Goal: Task Accomplishment & Management: Complete application form

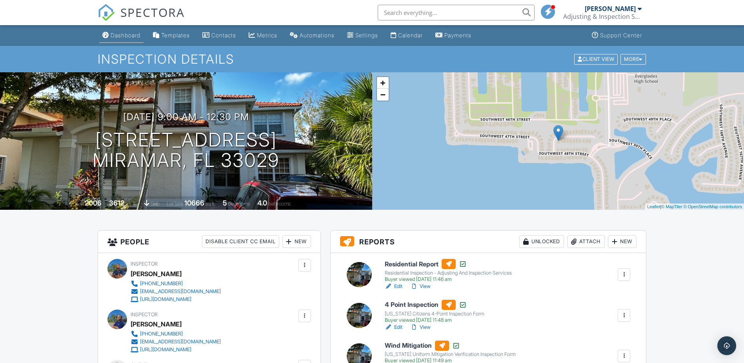
click at [132, 35] on div "Dashboard" at bounding box center [126, 35] width 30 height 7
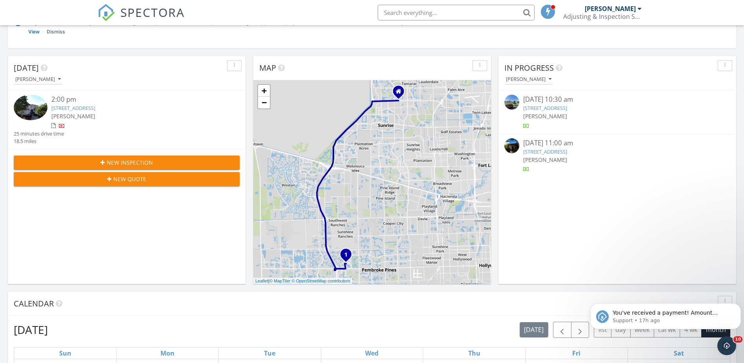
click at [139, 158] on button "New Inspection" at bounding box center [127, 162] width 226 height 14
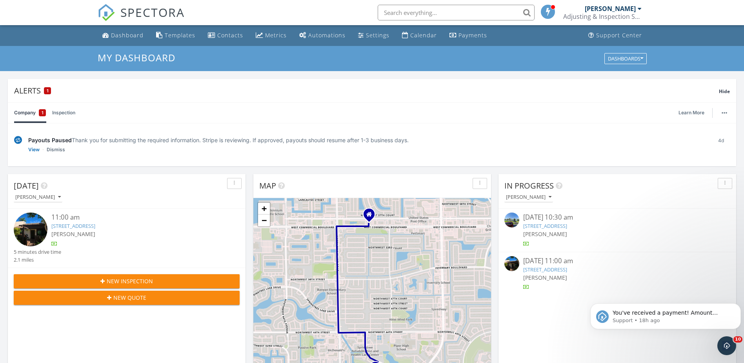
scroll to position [726, 756]
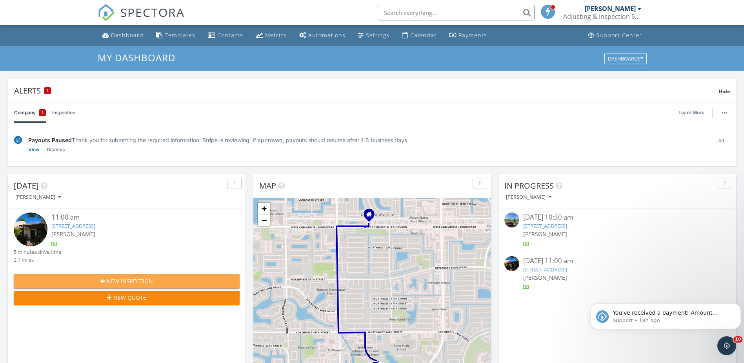
click at [144, 279] on span "New Inspection" at bounding box center [130, 281] width 46 height 8
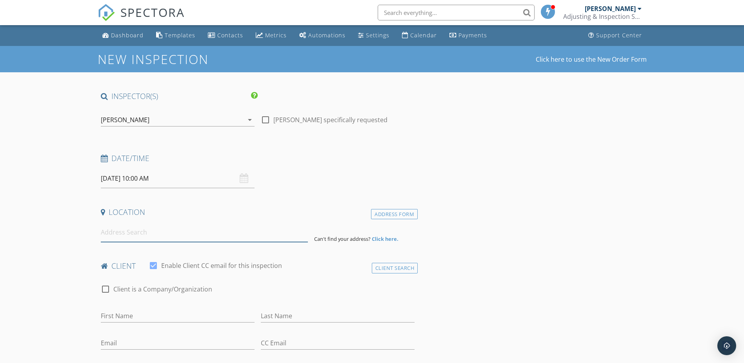
click at [144, 230] on input at bounding box center [204, 231] width 207 height 19
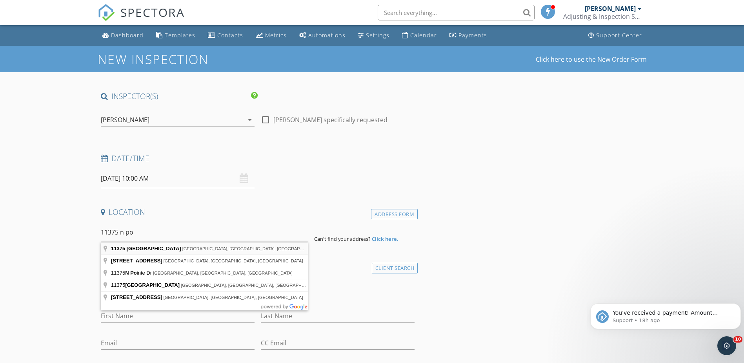
type input "11375 North Point Drive, Hollywood, FL, USA"
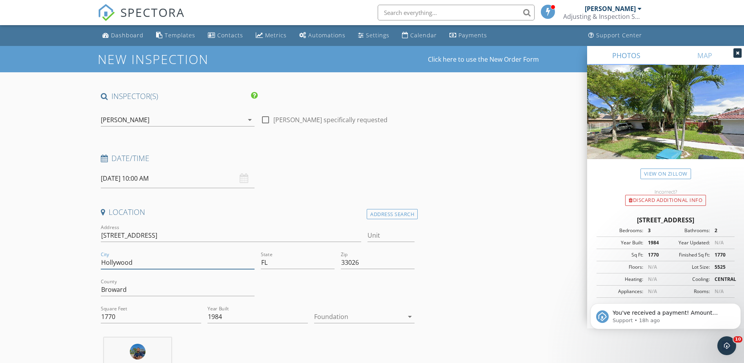
drag, startPoint x: 139, startPoint y: 260, endPoint x: 88, endPoint y: 256, distance: 51.5
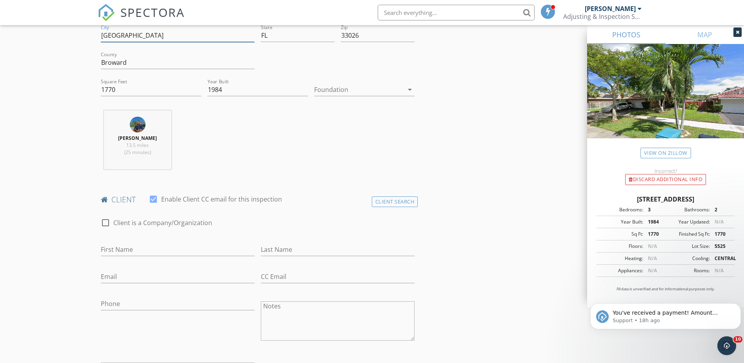
scroll to position [275, 0]
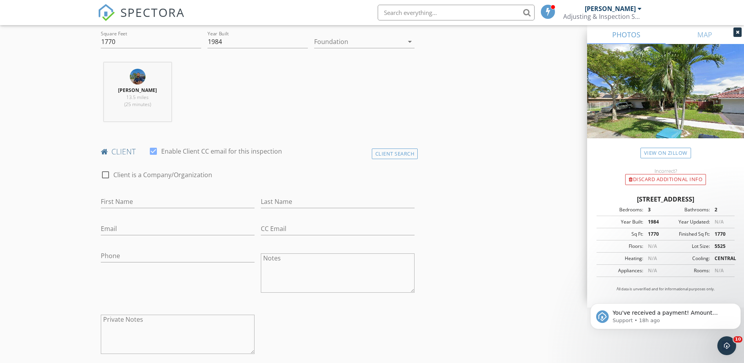
type input "[GEOGRAPHIC_DATA]"
click at [120, 202] on input "First Name" at bounding box center [178, 201] width 154 height 13
type input "[PERSON_NAME]"
type input "Chanan"
click at [110, 233] on input "Email" at bounding box center [178, 228] width 154 height 13
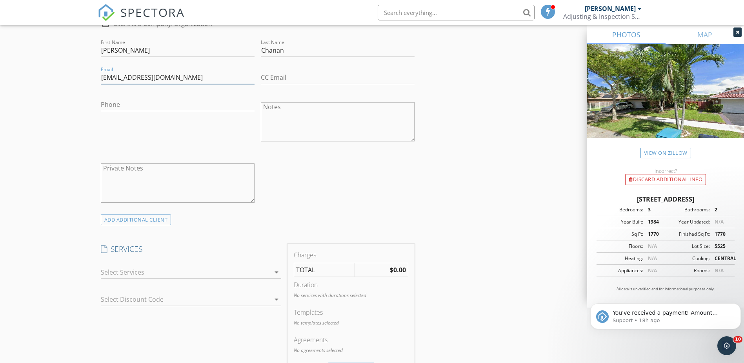
scroll to position [510, 0]
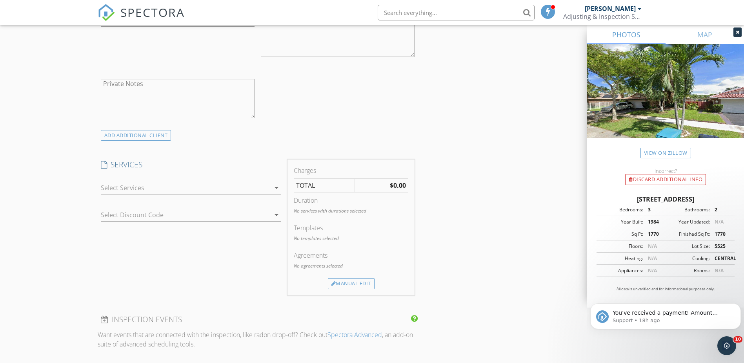
type input "[EMAIL_ADDRESS][DOMAIN_NAME]"
click at [122, 191] on div at bounding box center [185, 187] width 169 height 13
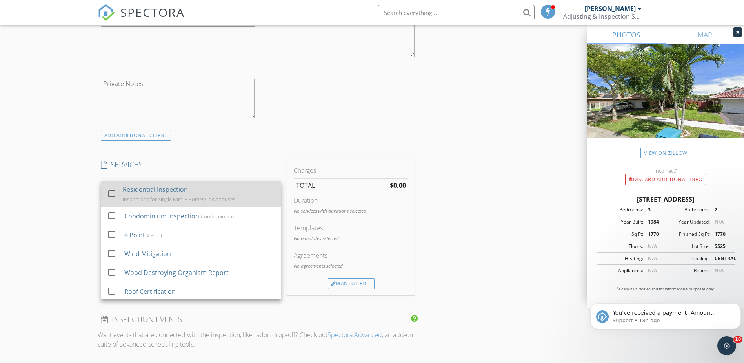
click at [114, 194] on div at bounding box center [111, 193] width 13 height 13
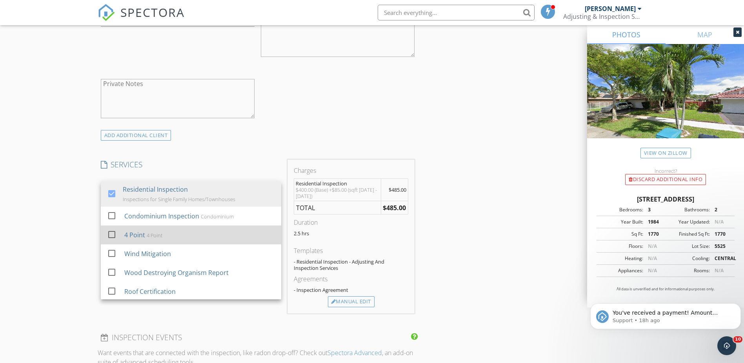
click at [111, 232] on div at bounding box center [111, 234] width 13 height 13
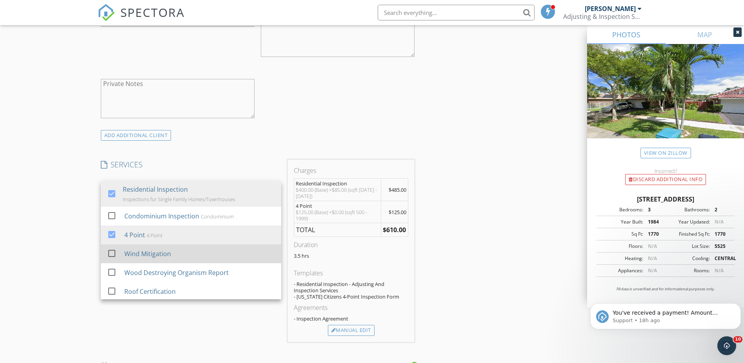
click at [109, 253] on div at bounding box center [111, 252] width 13 height 13
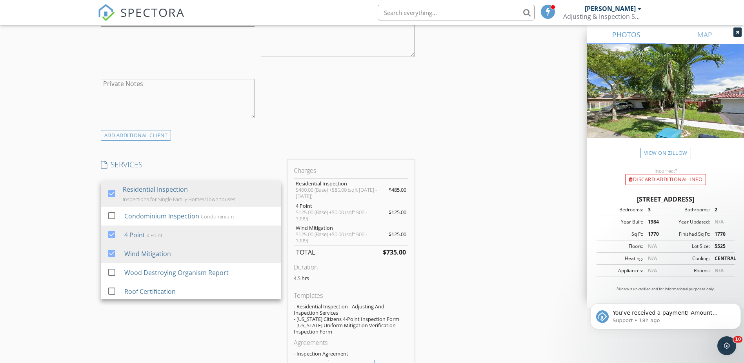
click at [56, 251] on div "New Inspection Click here to use the New Order Form INSPECTOR(S) check_box Tari…" at bounding box center [372, 252] width 744 height 1432
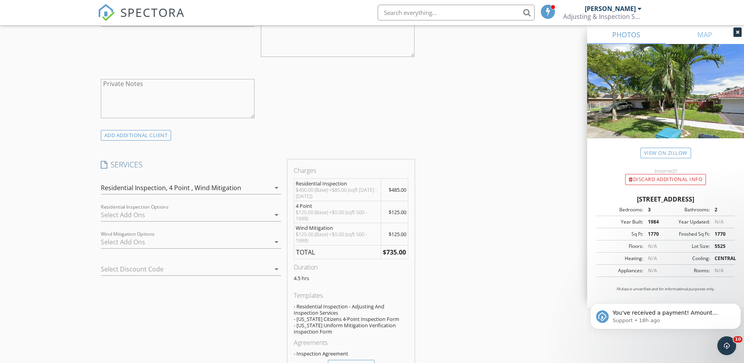
click at [454, 217] on div "INSPECTOR(S) check_box Tariq Smith PRIMARY check_box_outline_blank Michael Chis…" at bounding box center [372, 265] width 549 height 1368
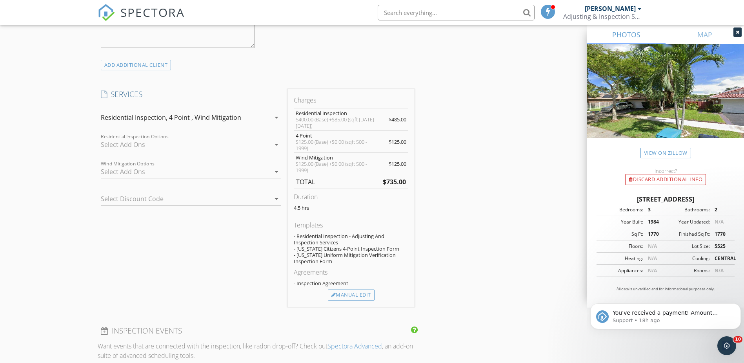
scroll to position [588, 0]
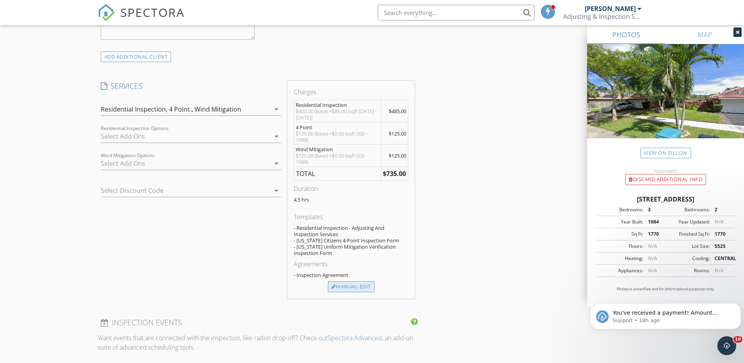
click at [347, 286] on div "Manual Edit" at bounding box center [351, 286] width 47 height 11
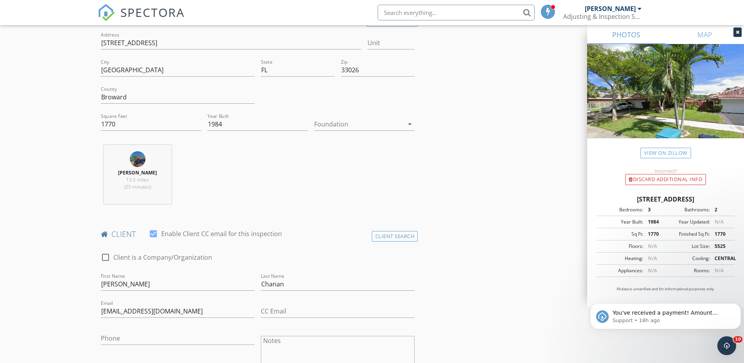
scroll to position [0, 0]
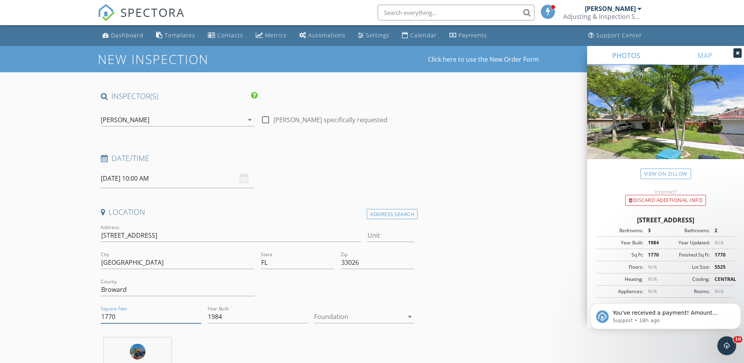
drag, startPoint x: 122, startPoint y: 319, endPoint x: 96, endPoint y: 321, distance: 25.6
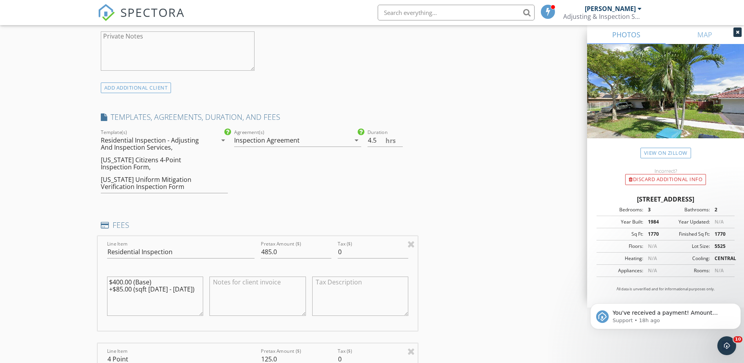
scroll to position [588, 0]
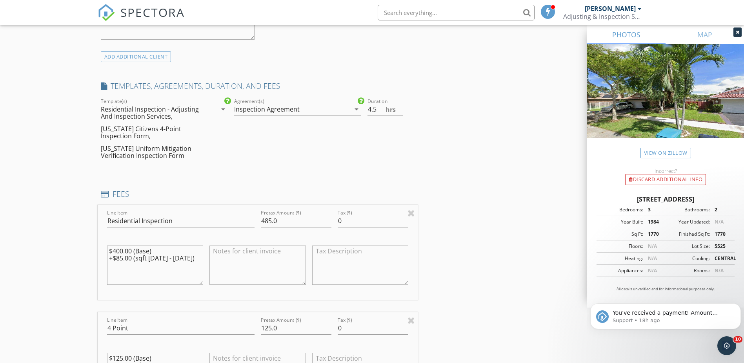
type input "2187"
drag, startPoint x: 267, startPoint y: 223, endPoint x: 259, endPoint y: 226, distance: 8.8
click at [259, 226] on div "Pretax Amount ($) 485.0" at bounding box center [296, 221] width 77 height 27
click at [265, 224] on input "5.0" at bounding box center [296, 220] width 71 height 13
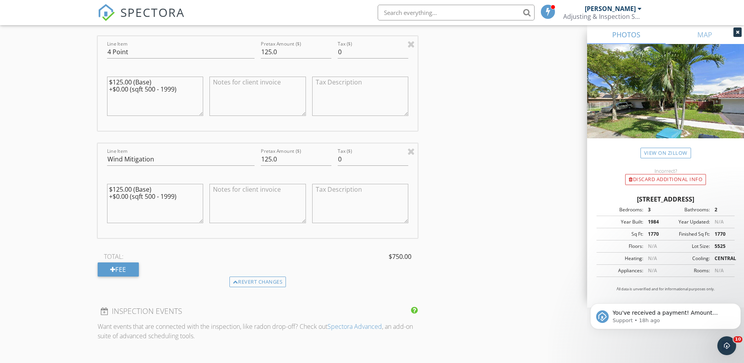
scroll to position [902, 0]
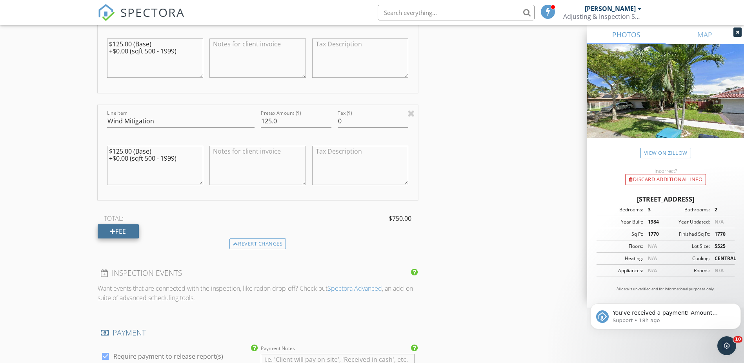
type input "500.0"
click at [117, 232] on div "Fee" at bounding box center [118, 231] width 41 height 14
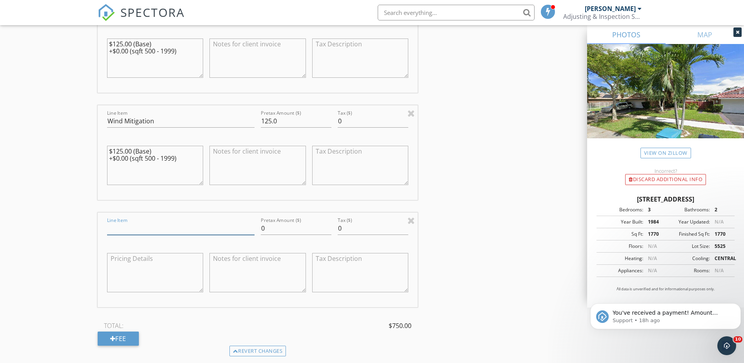
click at [124, 231] on input "Line Item" at bounding box center [181, 228] width 148 height 13
type input "Multi-Service Discount"
drag, startPoint x: 273, startPoint y: 230, endPoint x: 247, endPoint y: 237, distance: 27.0
click at [247, 237] on div "Line Item Multi-Service Discount Pretax Amount ($) 0 Tax ($) 0" at bounding box center [258, 259] width 321 height 95
type input "-150"
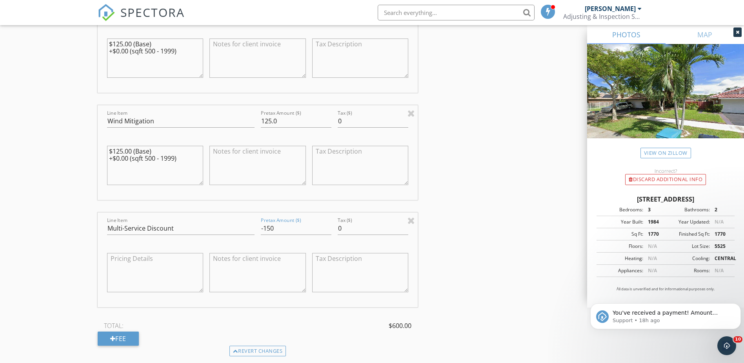
click at [502, 208] on div "INSPECTOR(S) check_box Tariq Smith PRIMARY check_box_outline_blank Michael Chis…" at bounding box center [372, 59] width 549 height 1740
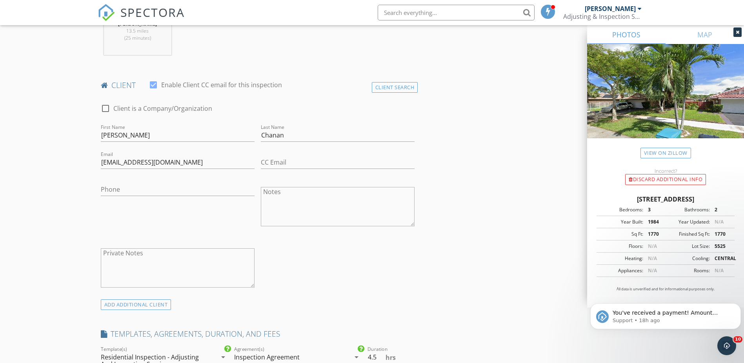
scroll to position [232, 0]
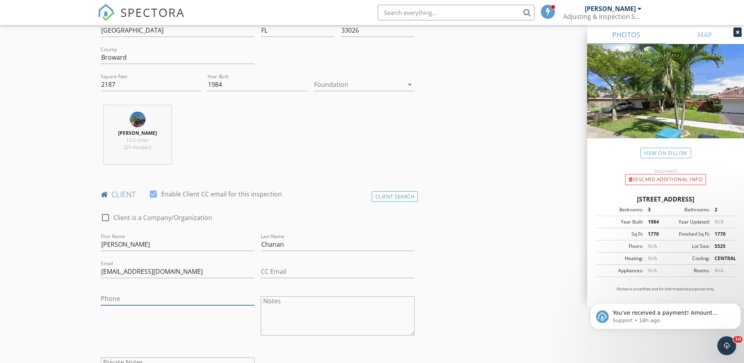
click at [129, 299] on input "Phone" at bounding box center [178, 298] width 154 height 13
click at [135, 296] on input "Phone" at bounding box center [178, 298] width 154 height 13
type input "[PHONE_NUMBER]"
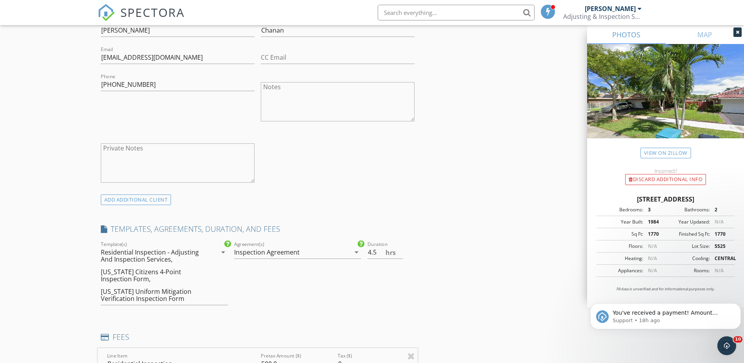
scroll to position [467, 0]
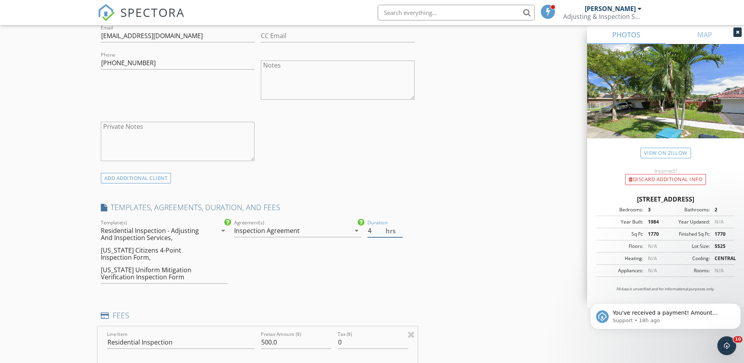
click at [401, 231] on input "4" at bounding box center [385, 230] width 35 height 13
click at [401, 231] on input "3.5" at bounding box center [385, 230] width 35 height 13
type input "3"
click at [401, 231] on input "3" at bounding box center [385, 230] width 35 height 13
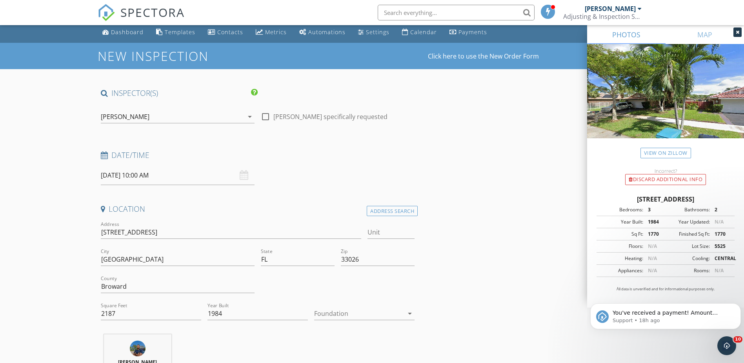
scroll to position [0, 0]
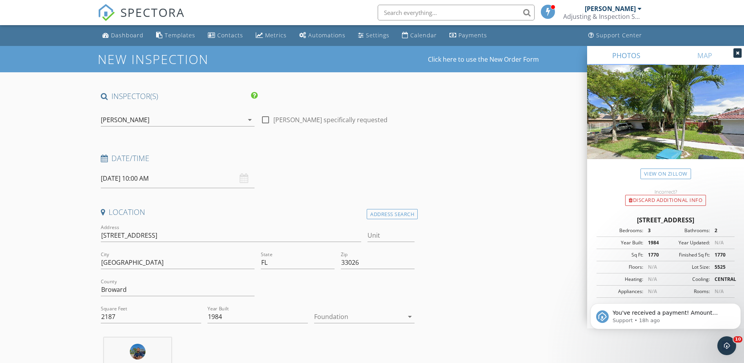
click at [130, 179] on input "09/30/2025 10:00 AM" at bounding box center [178, 178] width 154 height 19
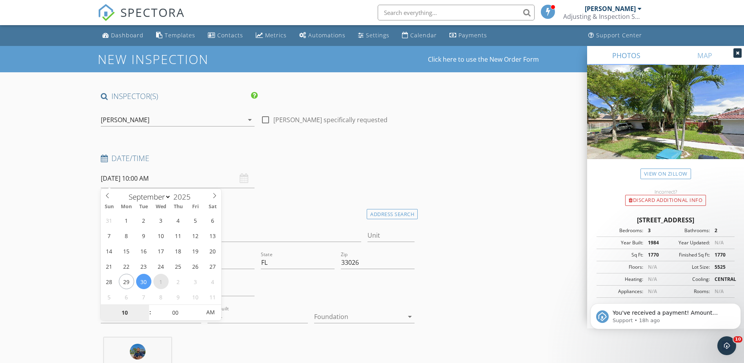
select select "9"
type input "10/01/2025 10:00 AM"
type input "05"
type input "10/01/2025 10:05 AM"
click at [198, 306] on span at bounding box center [196, 308] width 5 height 8
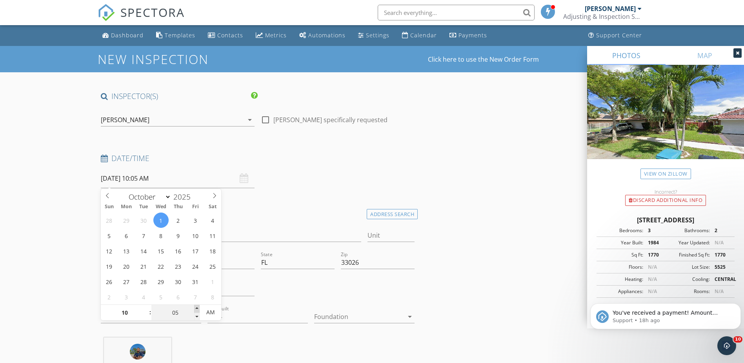
type input "10"
type input "10/01/2025 10:10 AM"
click at [198, 306] on span at bounding box center [196, 308] width 5 height 8
type input "15"
type input "10/01/2025 10:15 AM"
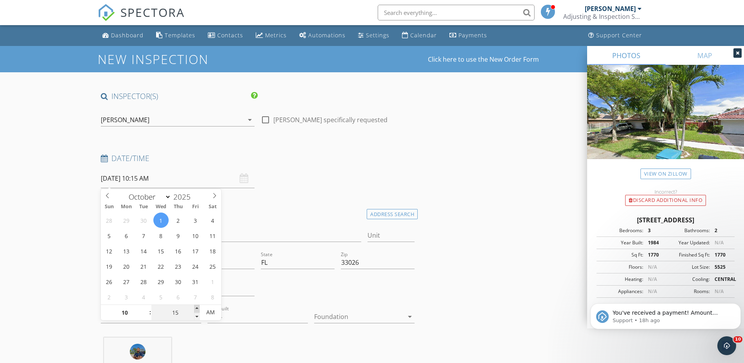
click at [198, 306] on span at bounding box center [196, 308] width 5 height 8
type input "20"
type input "10/01/2025 10:20 AM"
click at [197, 306] on span at bounding box center [196, 308] width 5 height 8
type input "25"
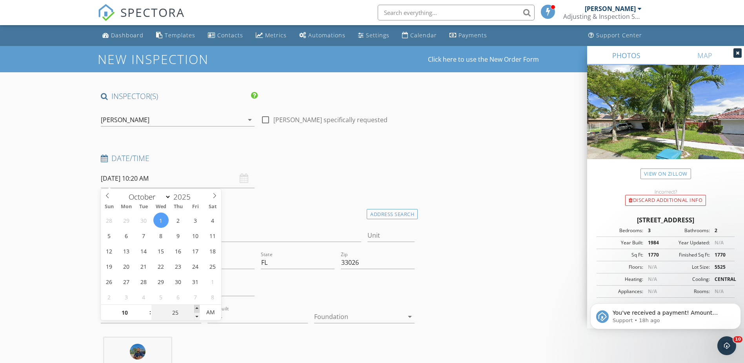
type input "10/01/2025 10:25 AM"
click at [197, 306] on span at bounding box center [196, 308] width 5 height 8
type input "30"
type input "[DATE] 10:30 AM"
click at [197, 306] on span at bounding box center [196, 308] width 5 height 8
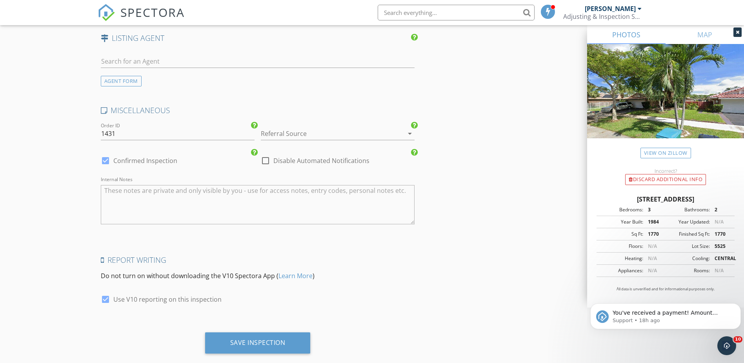
scroll to position [1487, 0]
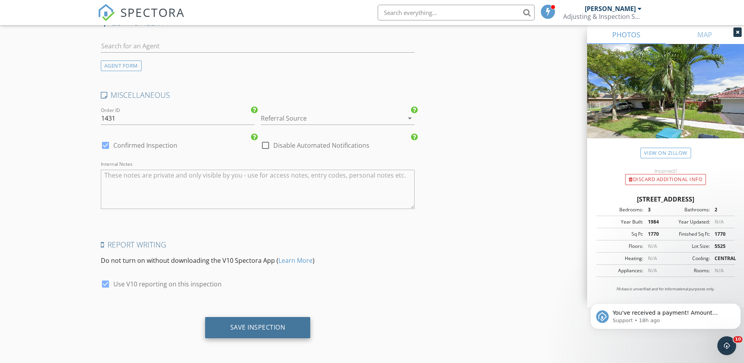
click at [263, 326] on div "Save Inspection" at bounding box center [257, 327] width 55 height 8
